Goal: Information Seeking & Learning: Understand process/instructions

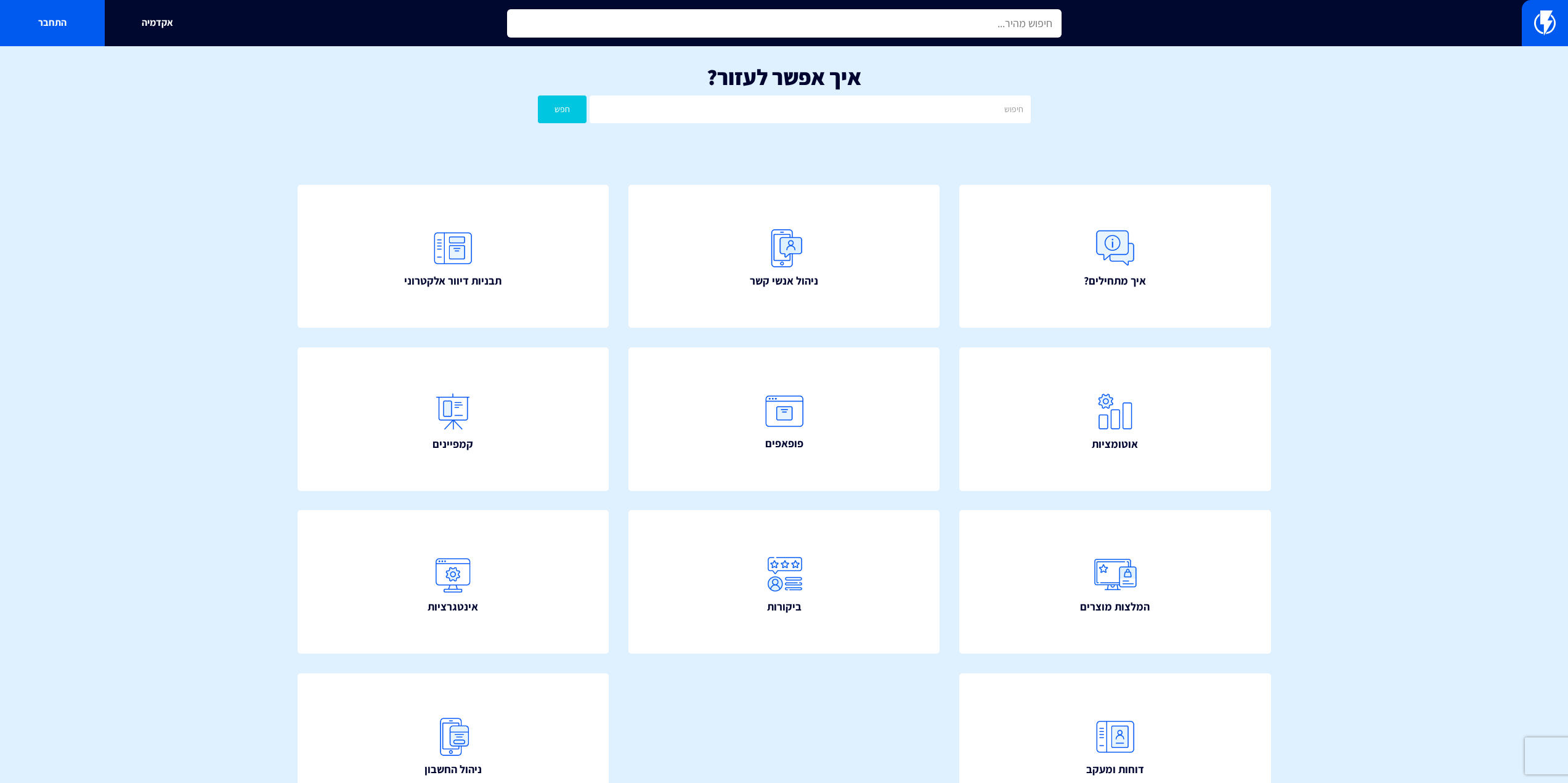
click at [589, 36] on input "text" at bounding box center [784, 24] width 554 height 29
type input "כ"
type input "מ"
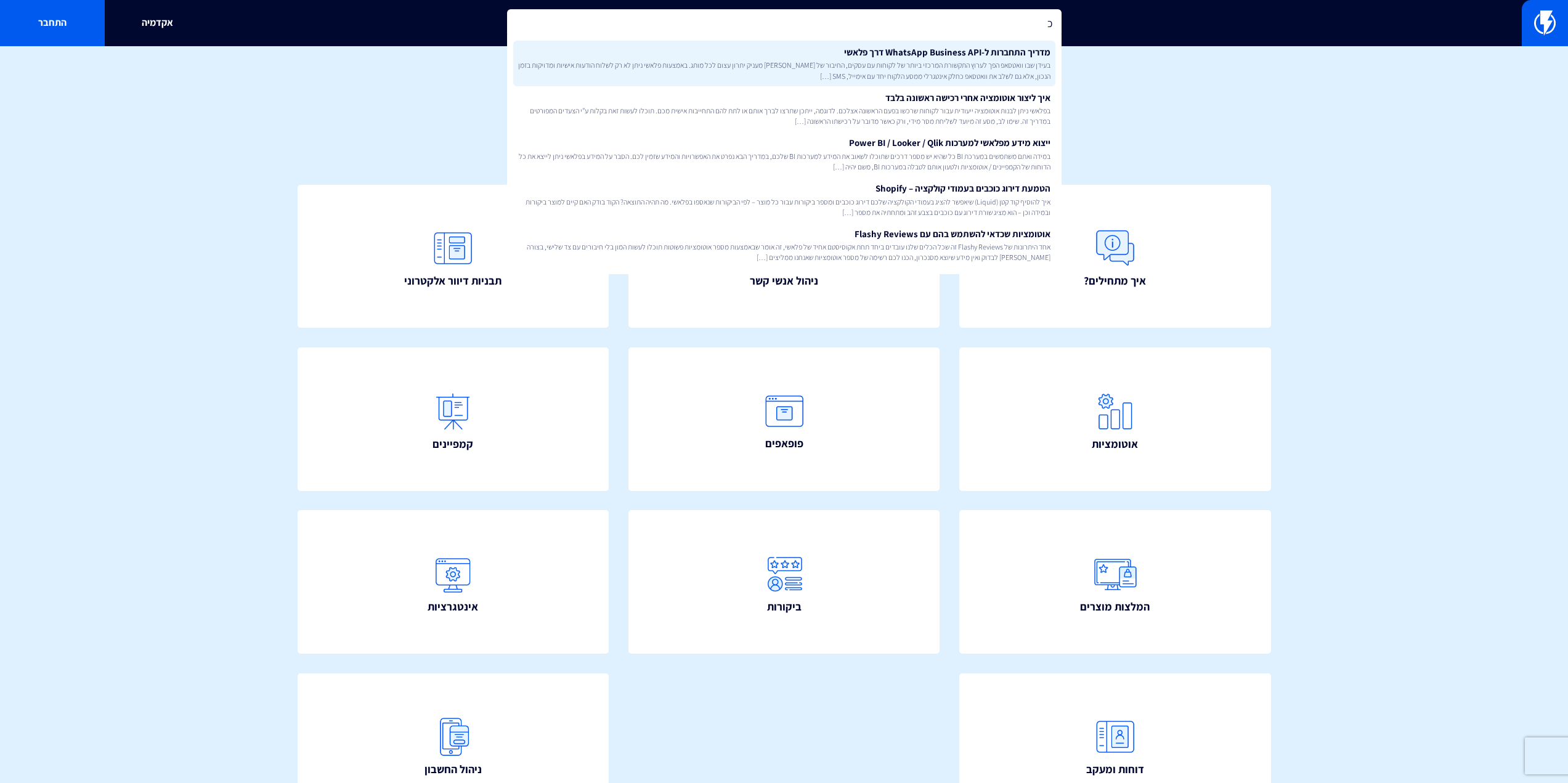
type input "כ"
click at [665, 64] on span "בעידן שבו וואטסאפ הפך לערוץ התקשורת המרכזי ביותר של לקוחות עם עסקים, החיבור של …" at bounding box center [784, 70] width 532 height 21
